Goal: Submit feedback/report problem

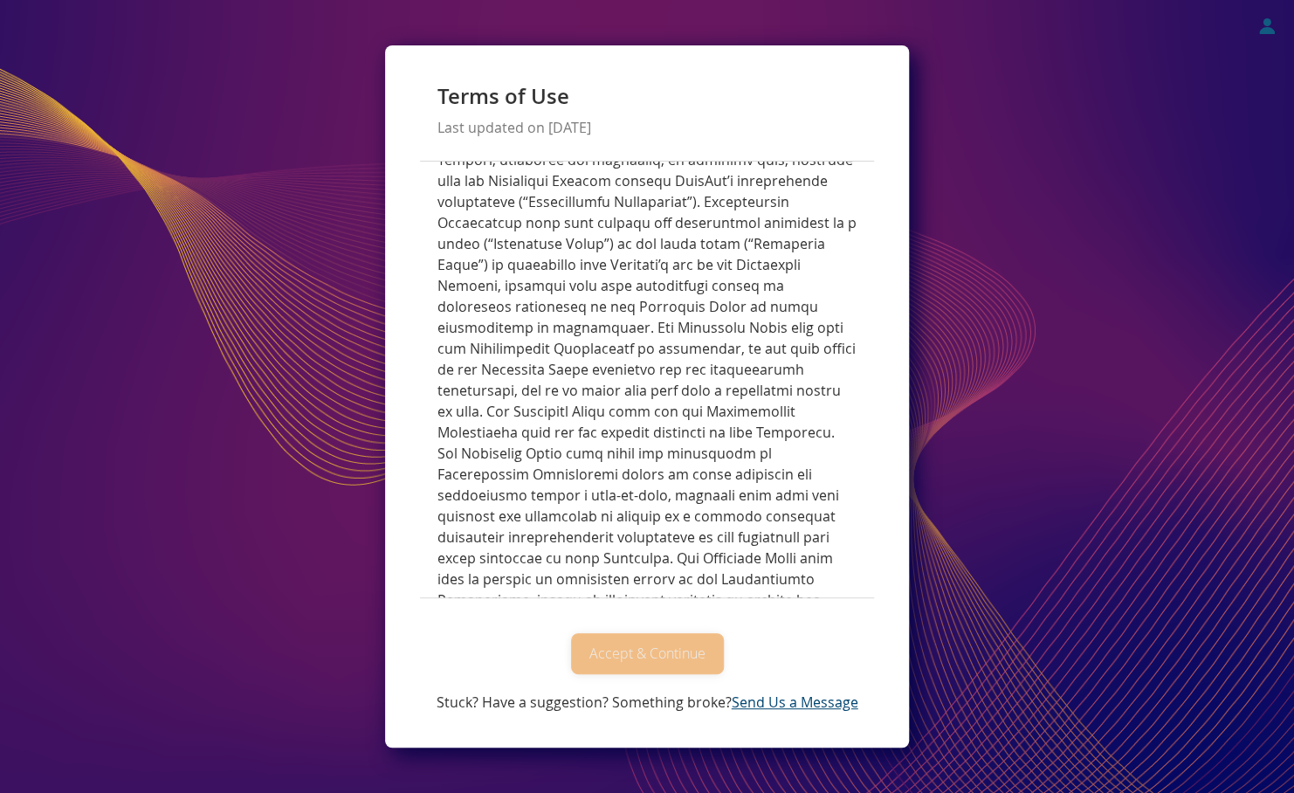
scroll to position [7713, 0]
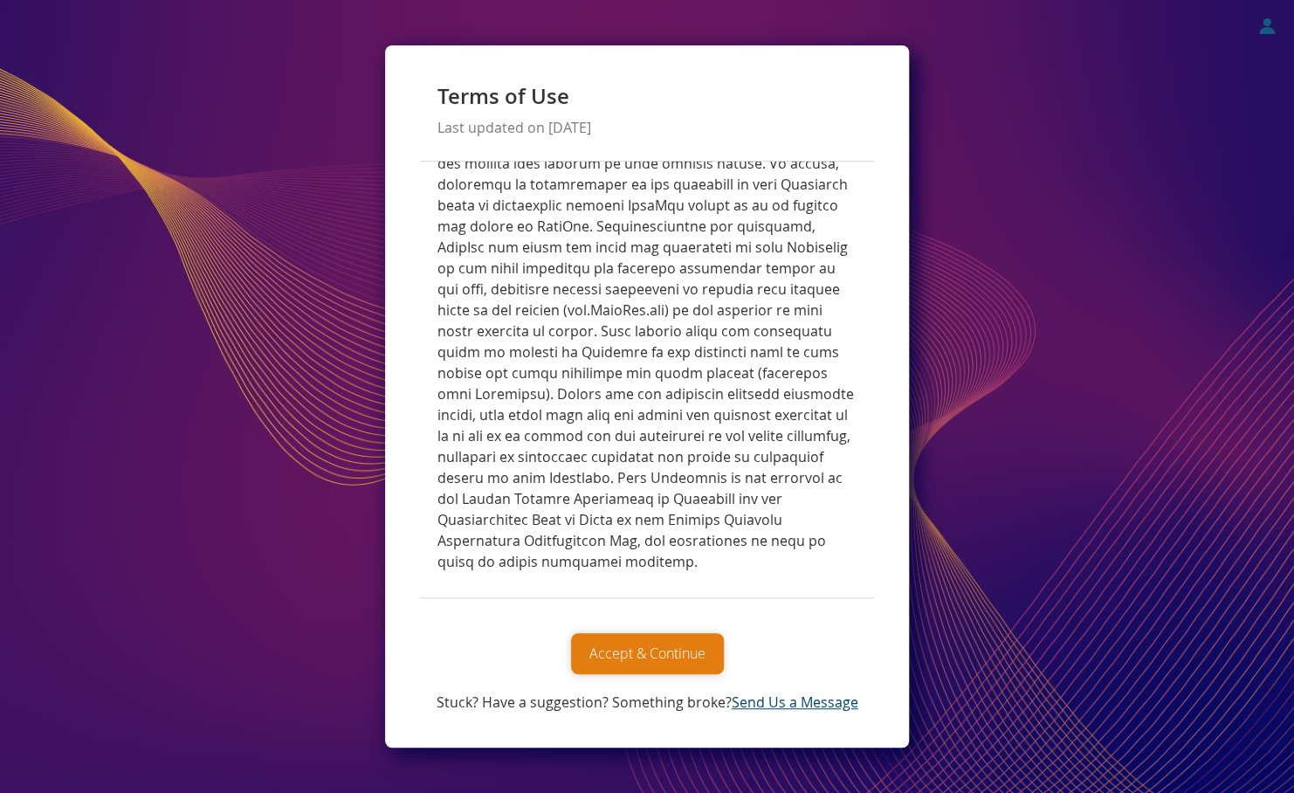
click at [661, 642] on button "Accept & Continue" at bounding box center [647, 653] width 153 height 41
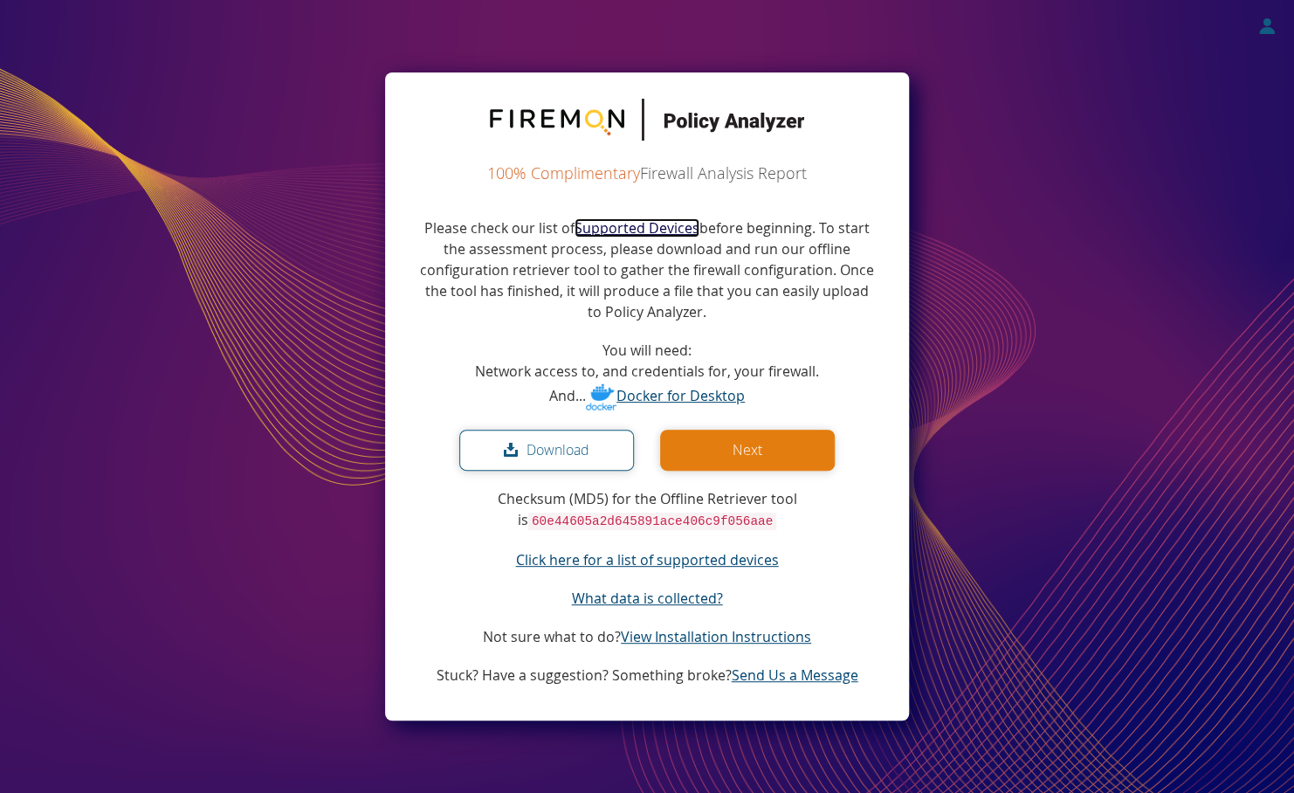
click at [656, 223] on link "Supported Devices" at bounding box center [636, 227] width 125 height 19
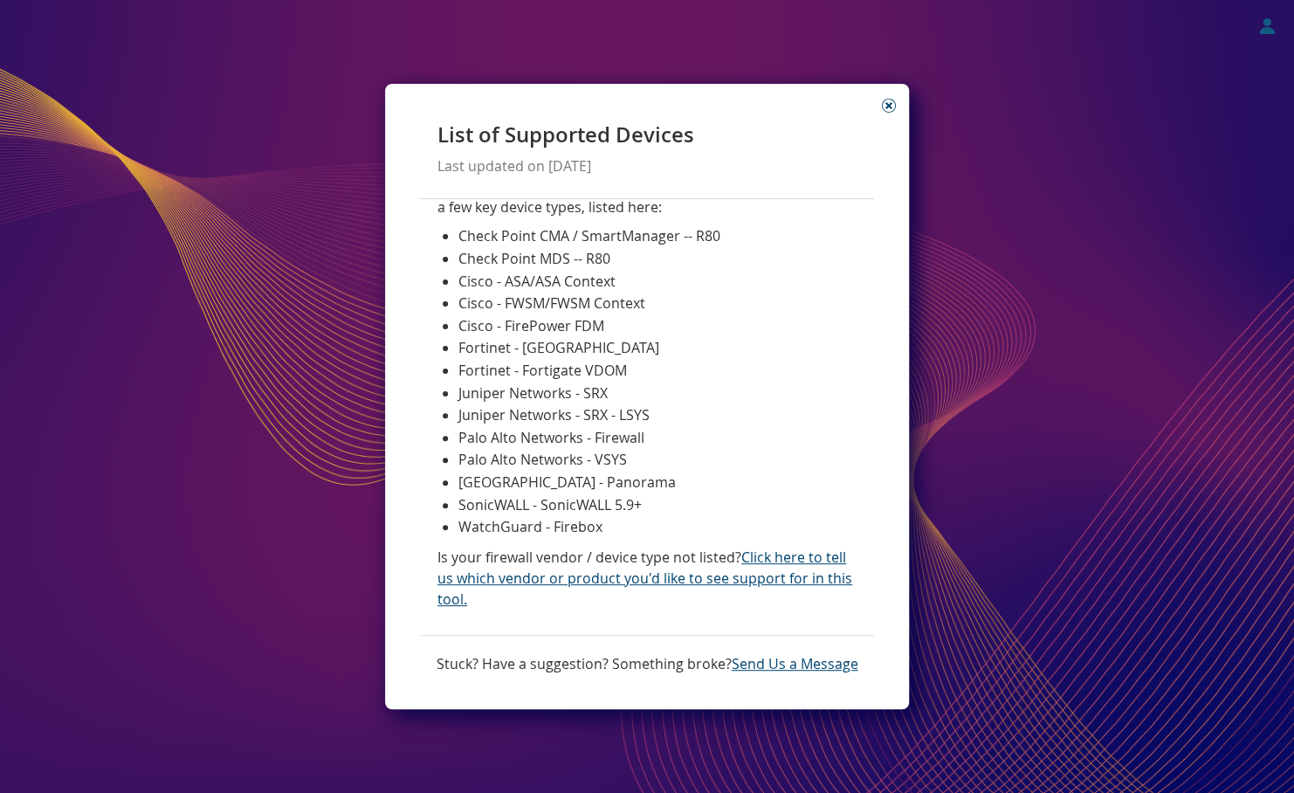
scroll to position [112, 0]
click at [773, 557] on link "Click here to tell us which vendor or product you'd like to see support for in …" at bounding box center [644, 577] width 415 height 61
select select "IMPROVEMENT"
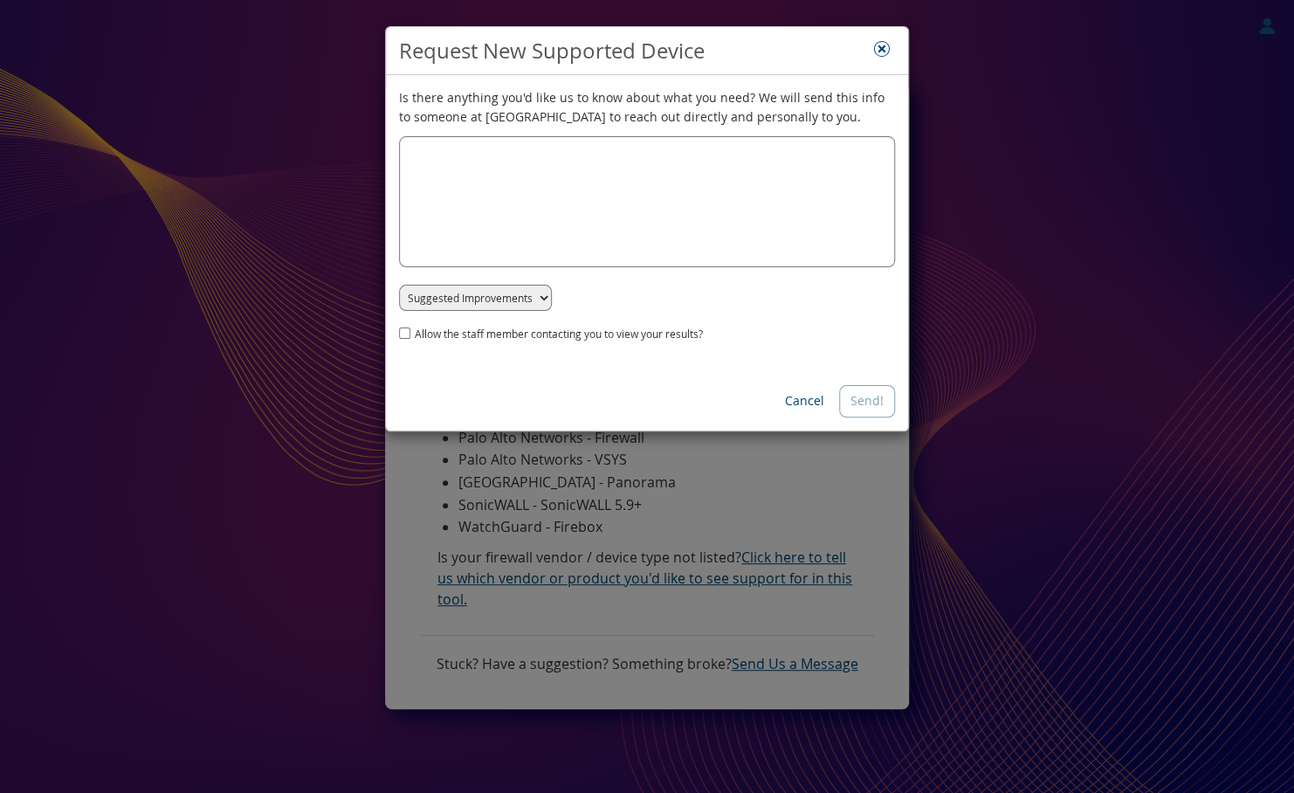
click at [489, 154] on textarea at bounding box center [647, 201] width 496 height 131
type textarea "Cisco Meraki MX"
click at [869, 401] on button "Send!" at bounding box center [867, 400] width 56 height 31
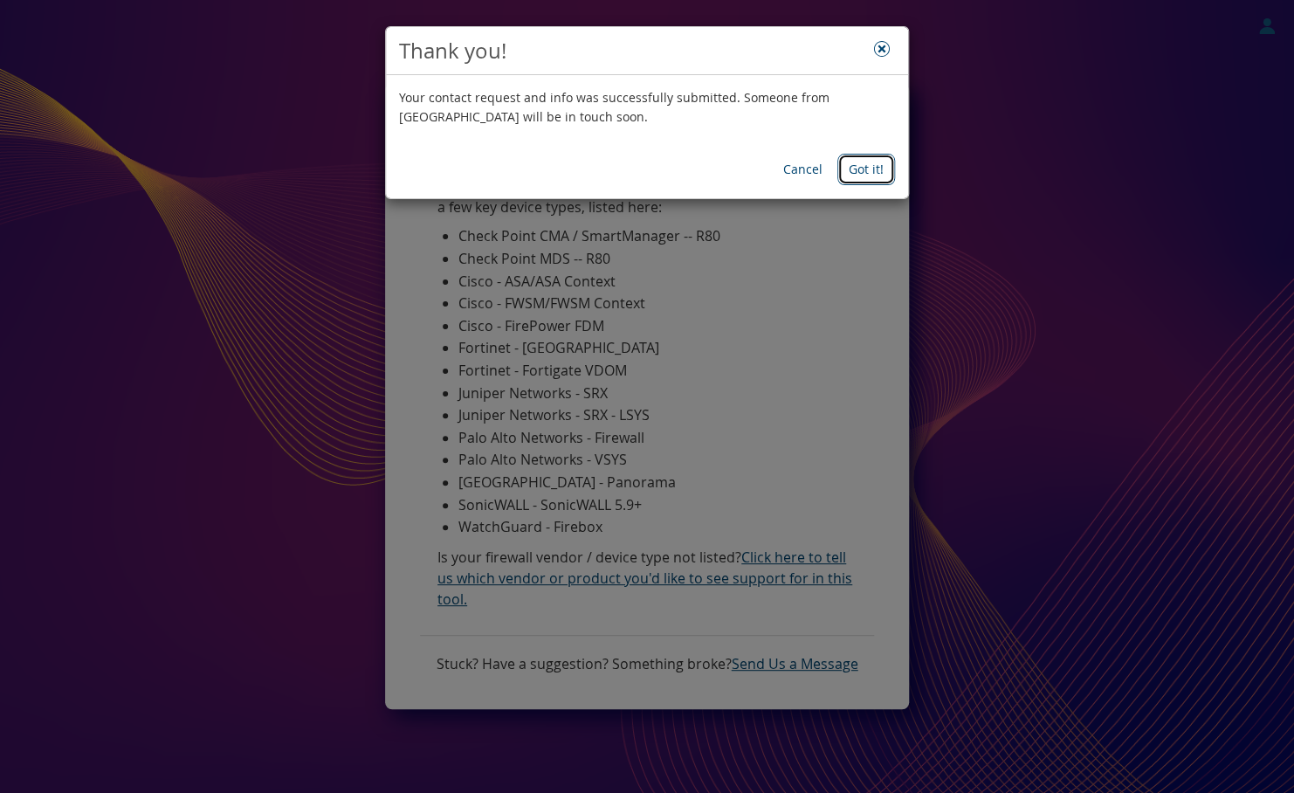
click at [873, 180] on button "Got it!" at bounding box center [866, 169] width 58 height 31
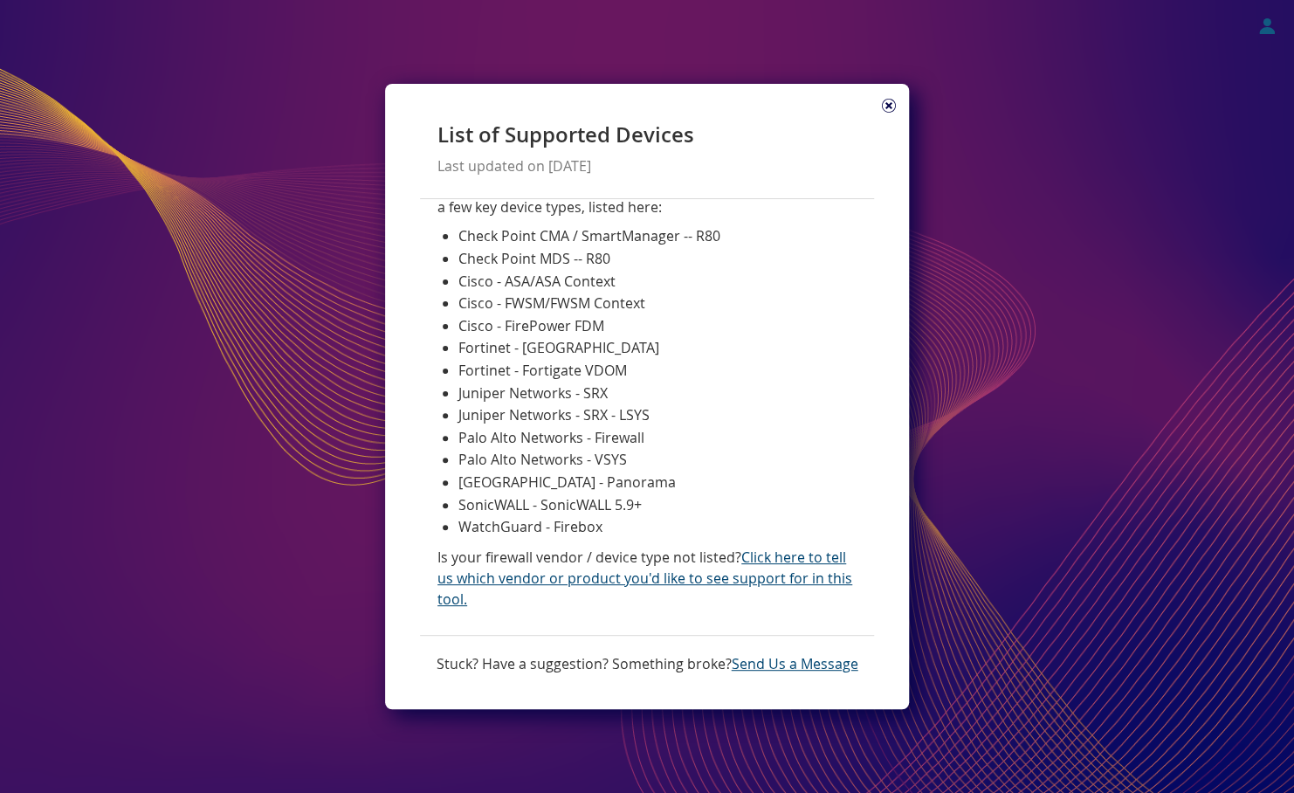
click at [889, 106] on icon at bounding box center [889, 106] width 14 height 14
